Goal: Find specific page/section: Find specific page/section

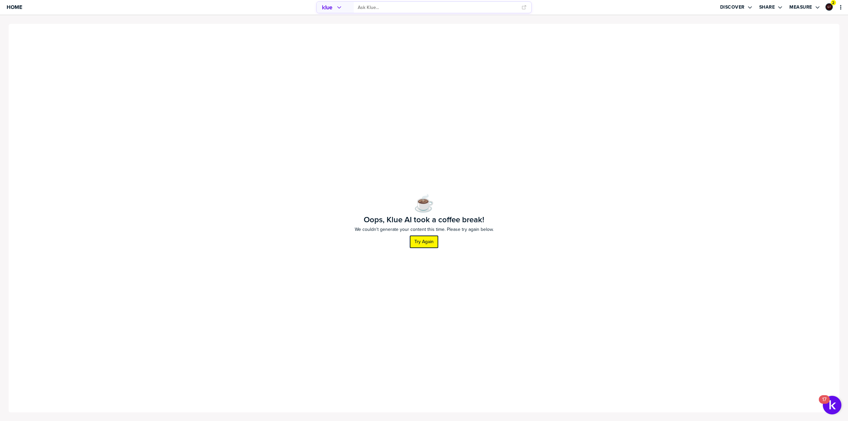
click at [432, 241] on label "Try Again" at bounding box center [423, 242] width 19 height 6
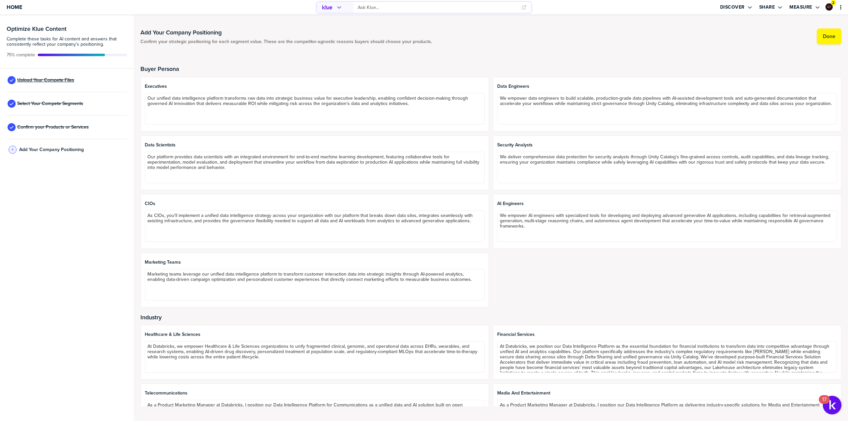
click at [70, 79] on span "Upload Your Compete Files" at bounding box center [45, 80] width 57 height 5
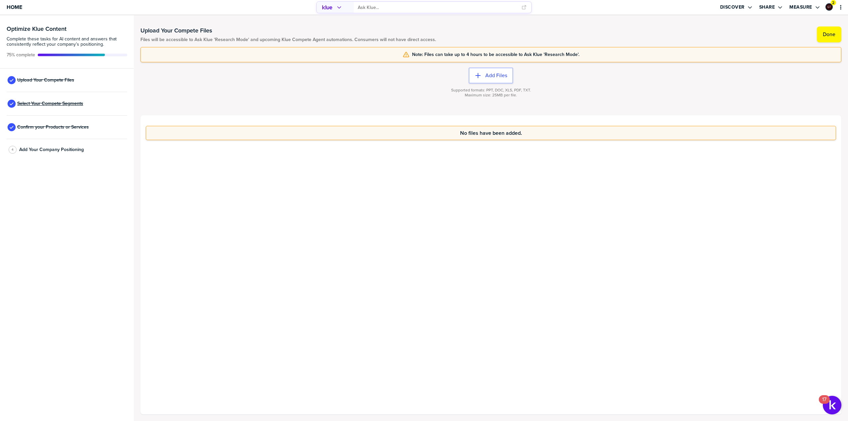
click at [61, 102] on span "Select Your Compete Segments" at bounding box center [50, 103] width 66 height 5
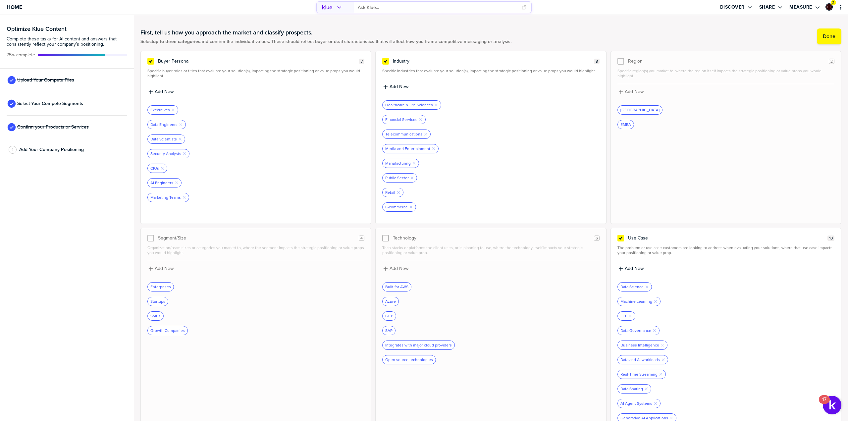
click at [44, 125] on span "Confirm your Products or Services" at bounding box center [53, 127] width 72 height 5
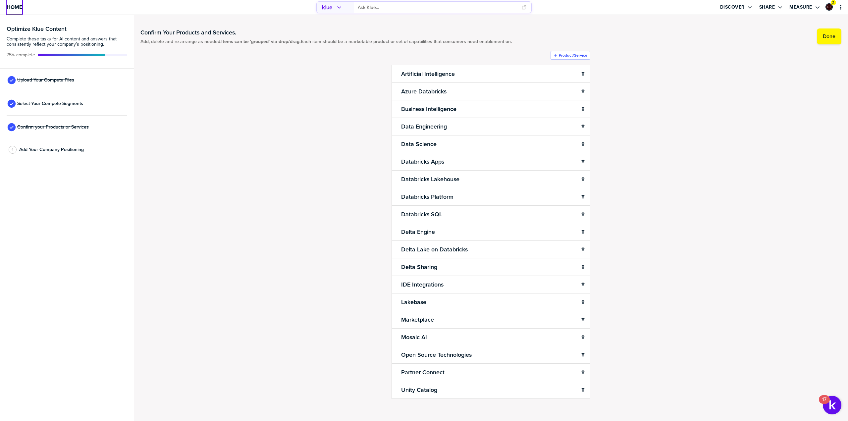
click at [17, 11] on link "Home" at bounding box center [15, 7] width 16 height 15
